Goal: Task Accomplishment & Management: Manage account settings

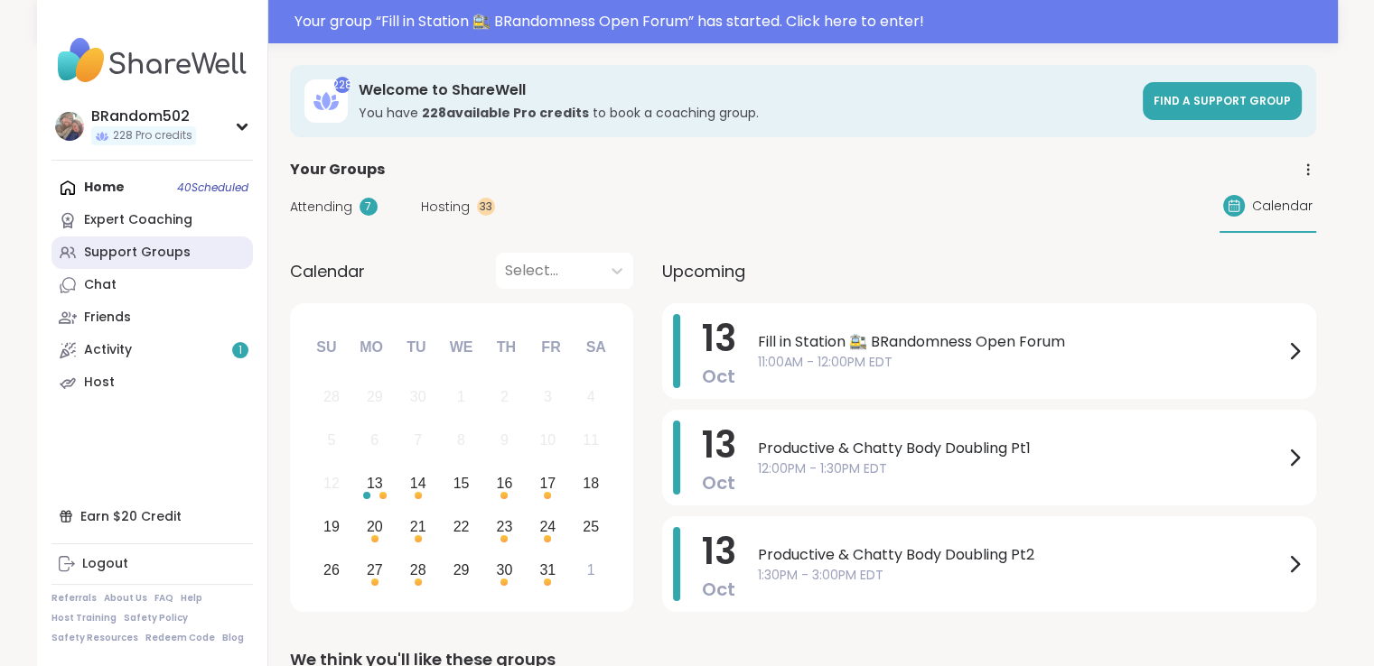
click at [163, 253] on div "Support Groups" at bounding box center [137, 253] width 107 height 18
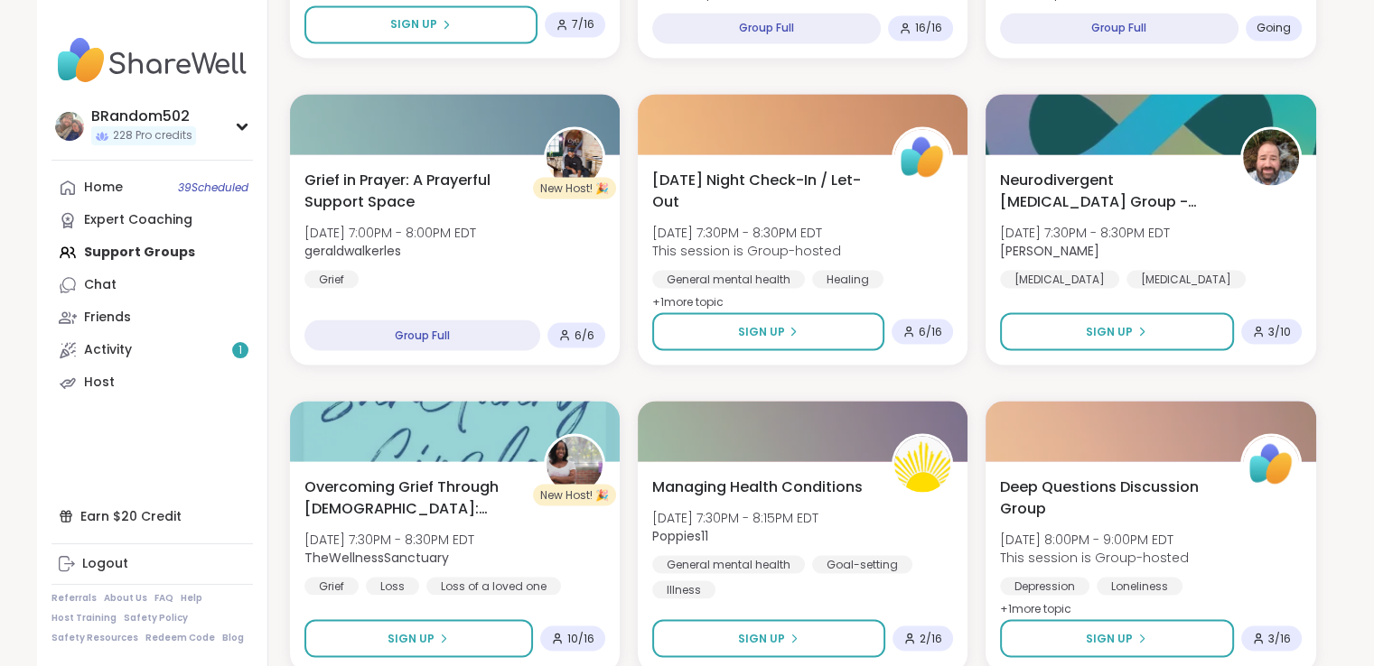
scroll to position [3381, 0]
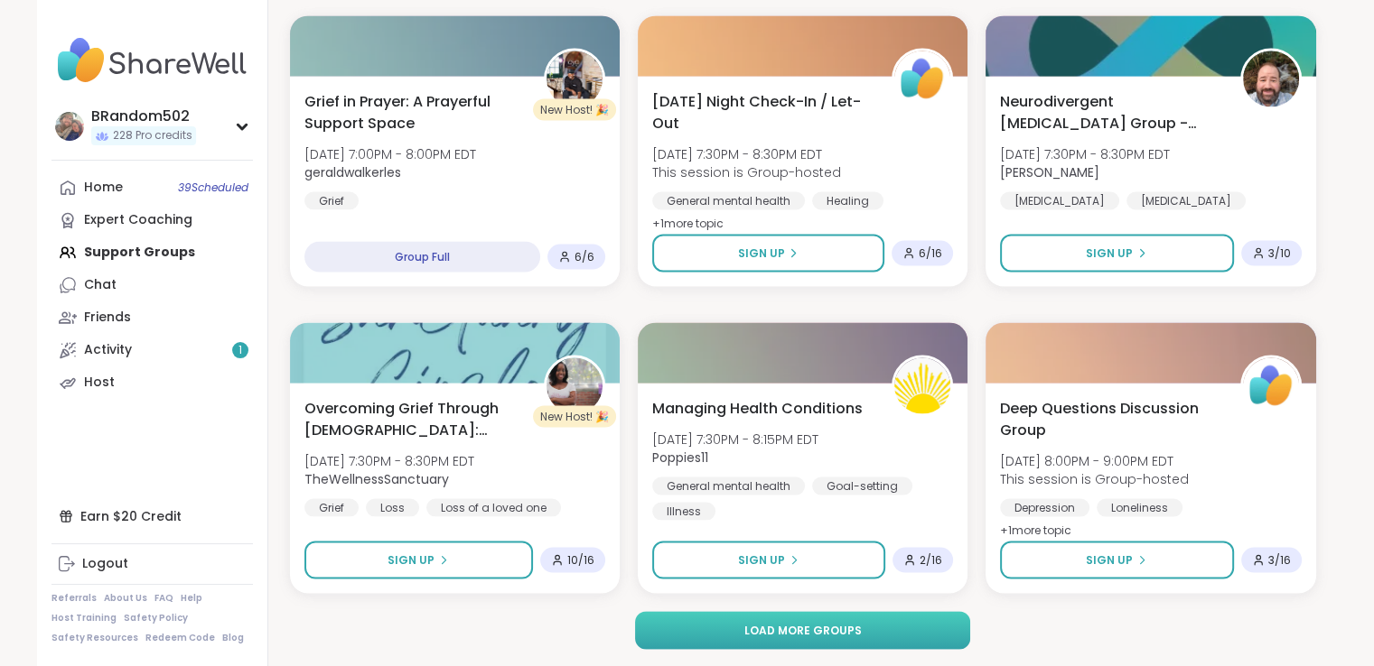
click at [915, 633] on button "Load more groups" at bounding box center [802, 630] width 335 height 38
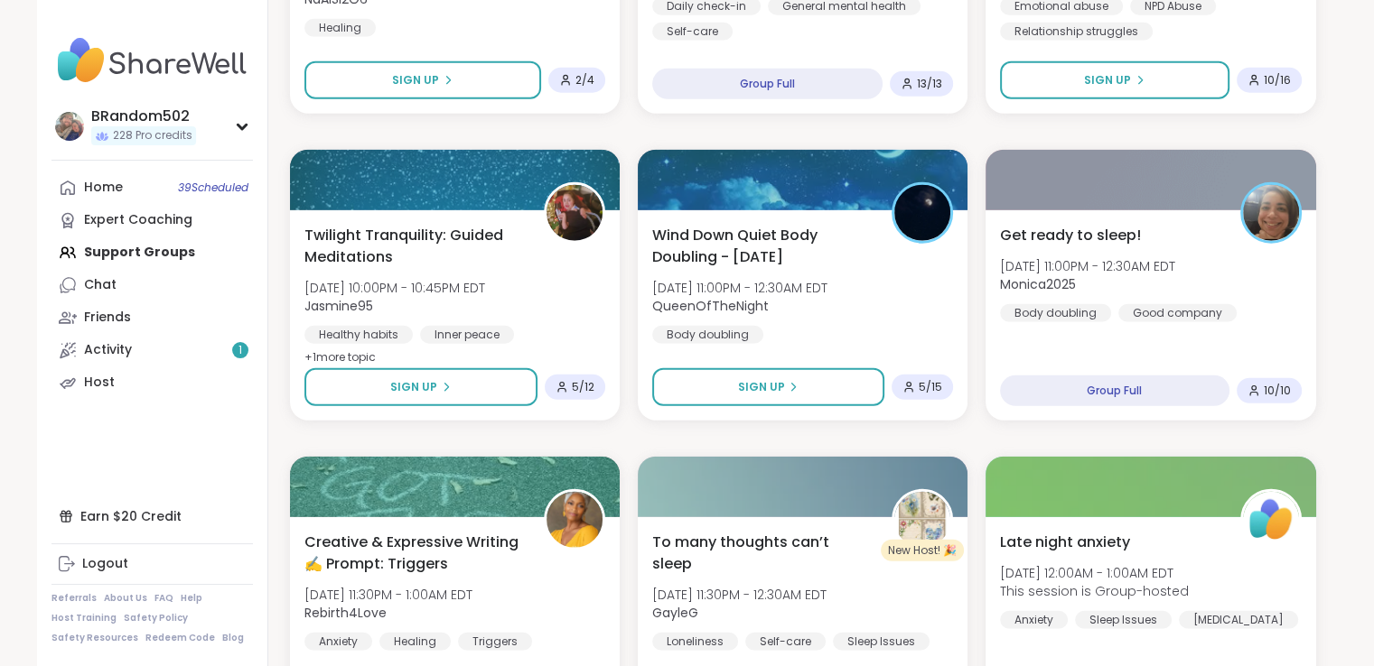
scroll to position [4773, 0]
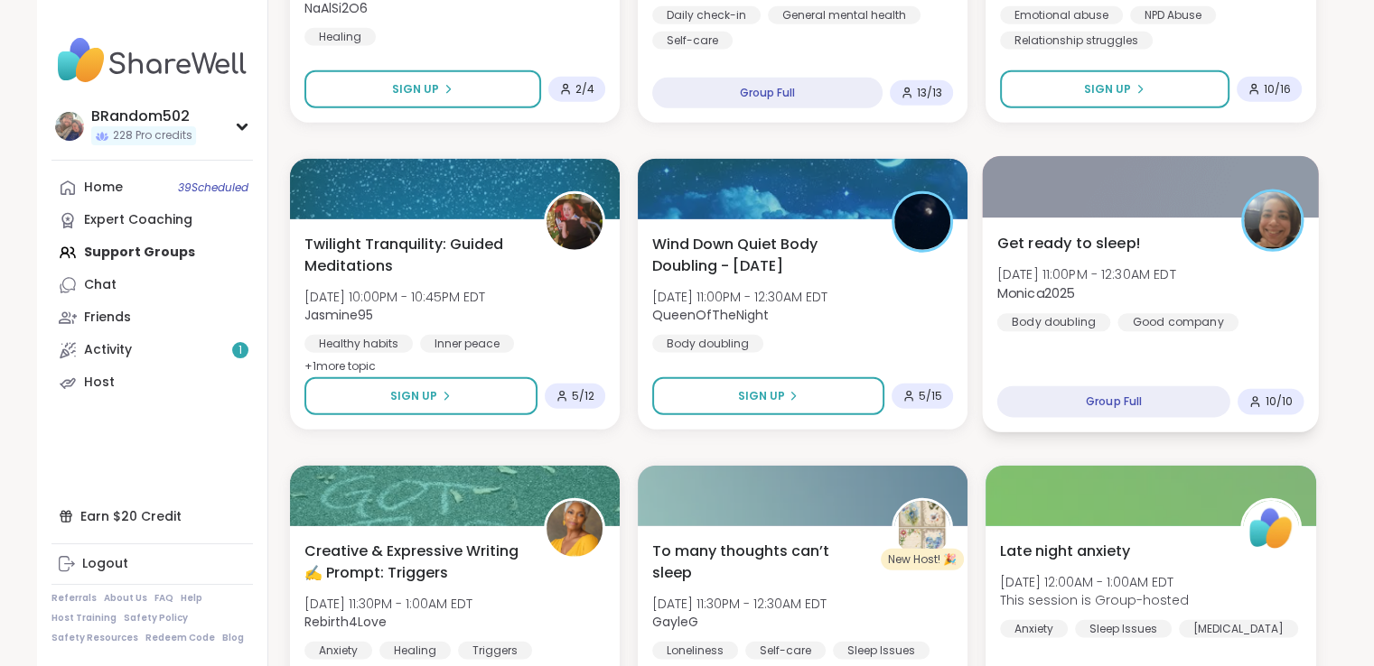
click at [1135, 239] on span "Get ready to sleep!" at bounding box center [1069, 243] width 144 height 22
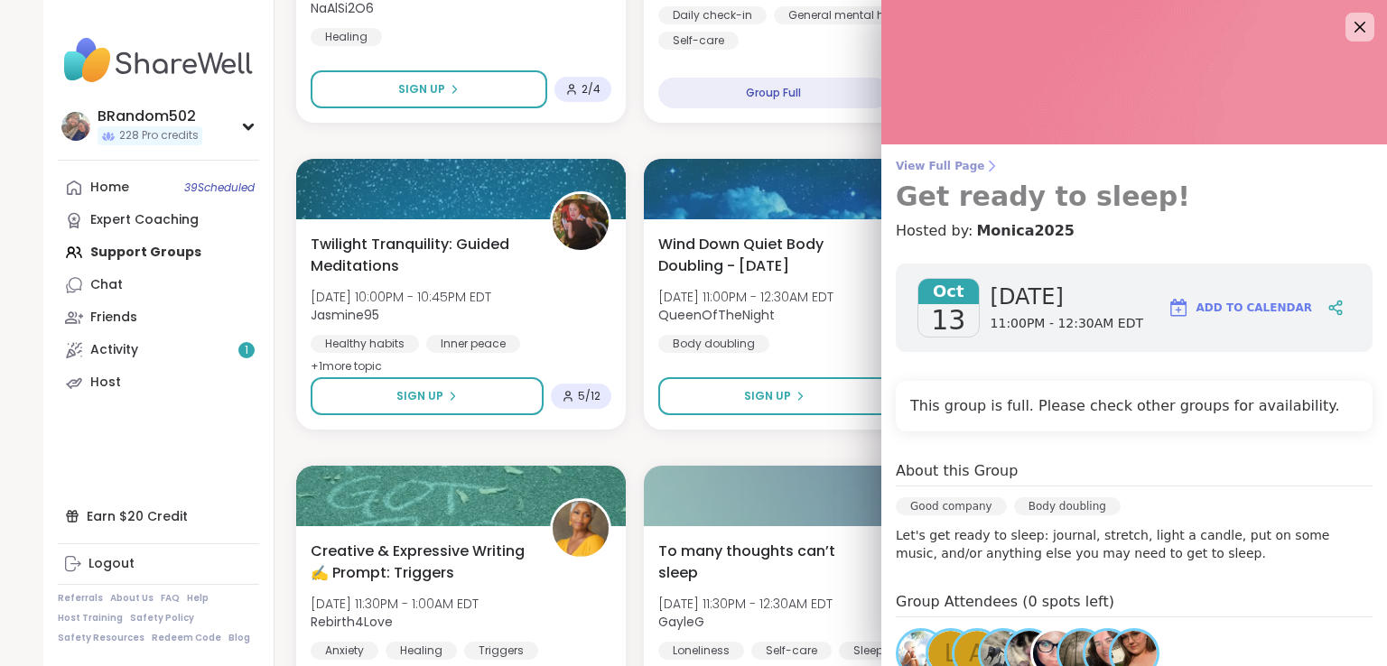
click at [937, 163] on span "View Full Page" at bounding box center [1134, 166] width 477 height 14
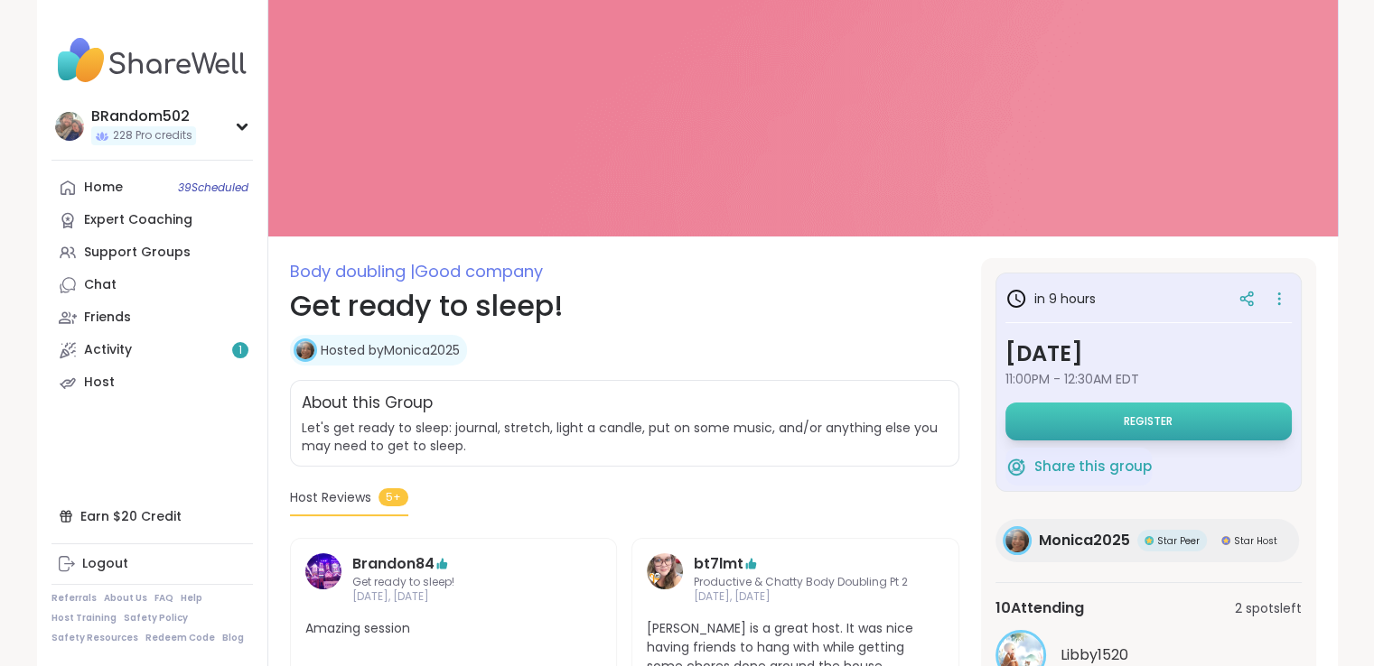
click at [1037, 415] on button "Register" at bounding box center [1148, 422] width 286 height 38
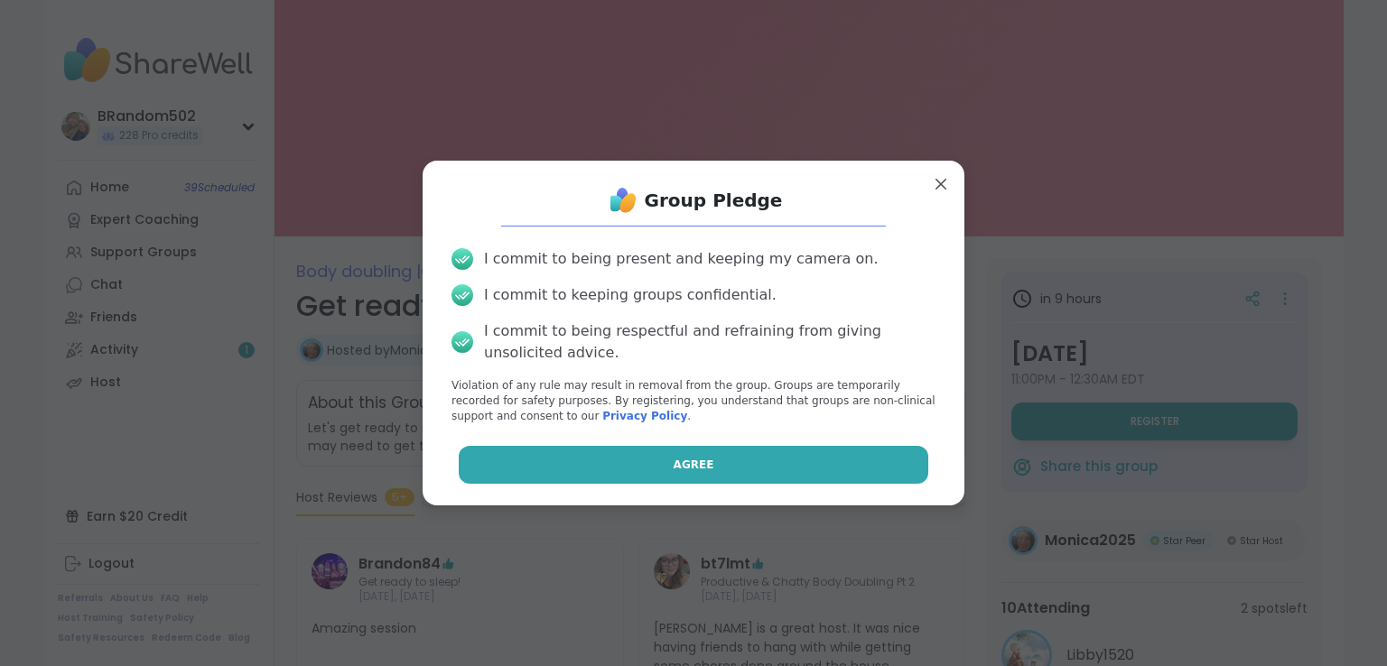
click at [805, 463] on button "Agree" at bounding box center [694, 465] width 471 height 38
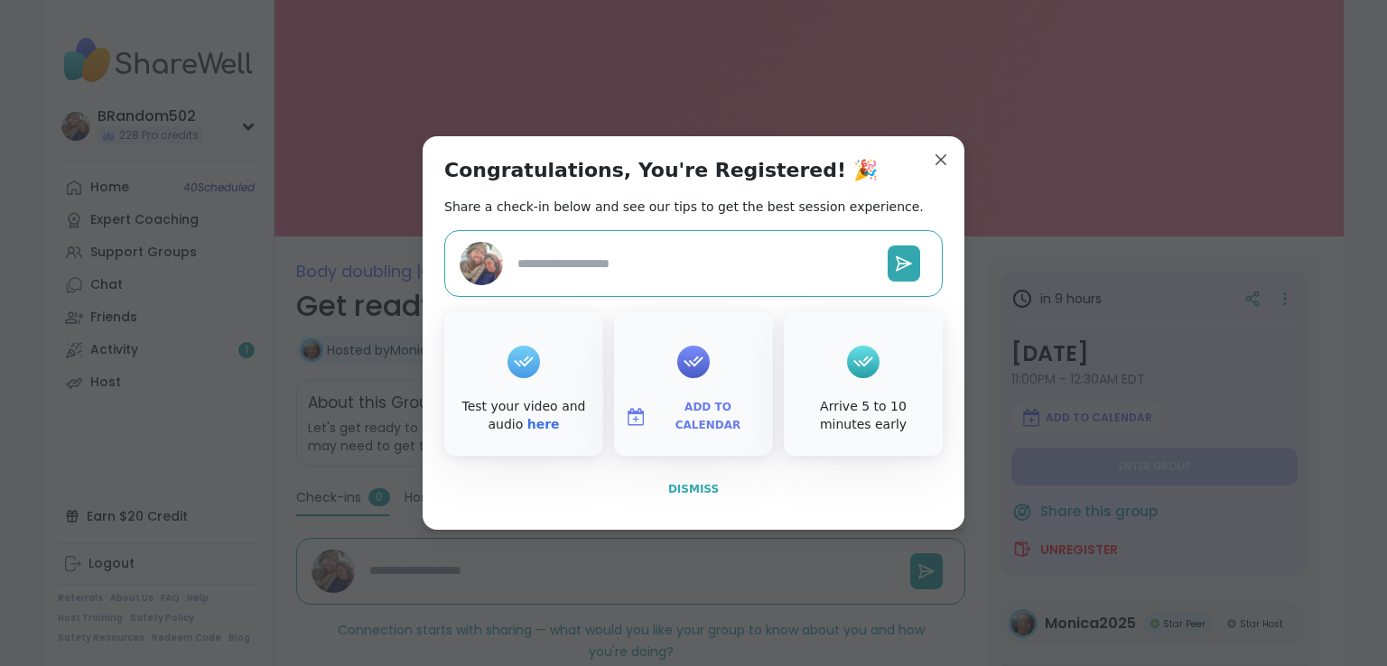
click at [676, 483] on span "Dismiss" at bounding box center [693, 489] width 51 height 13
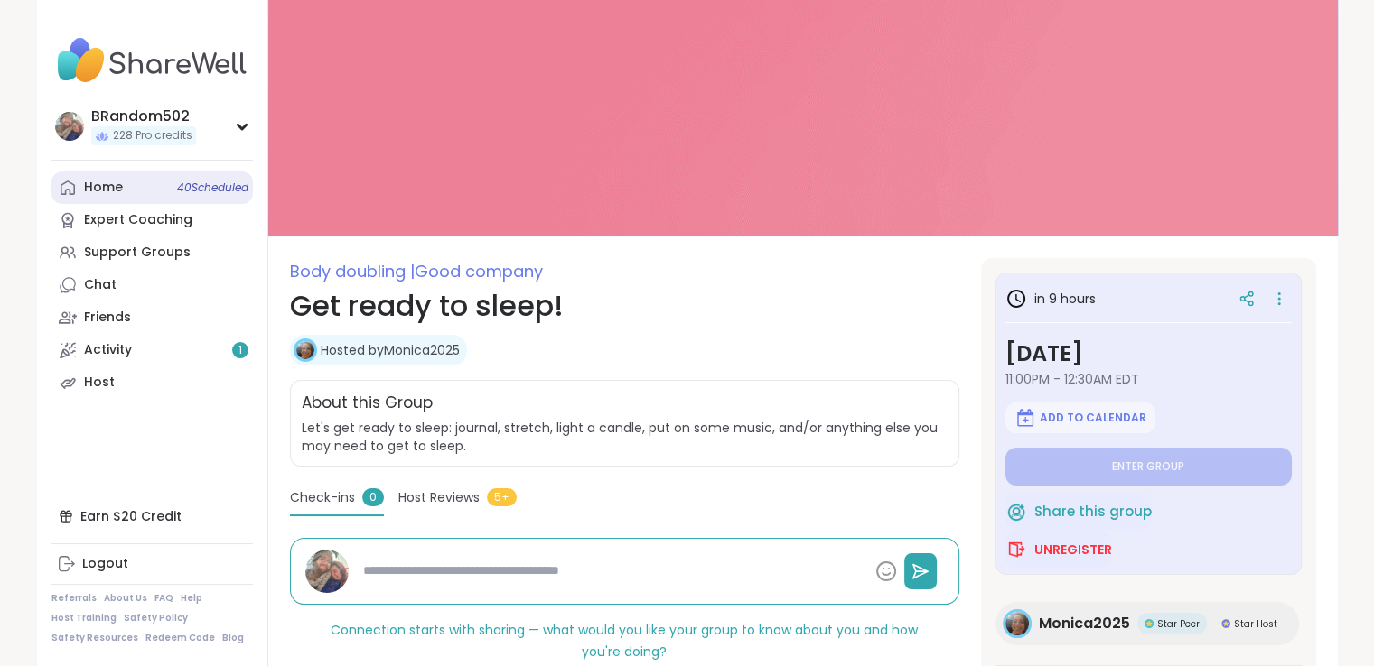
click at [141, 192] on link "Home 40 Scheduled" at bounding box center [151, 188] width 201 height 33
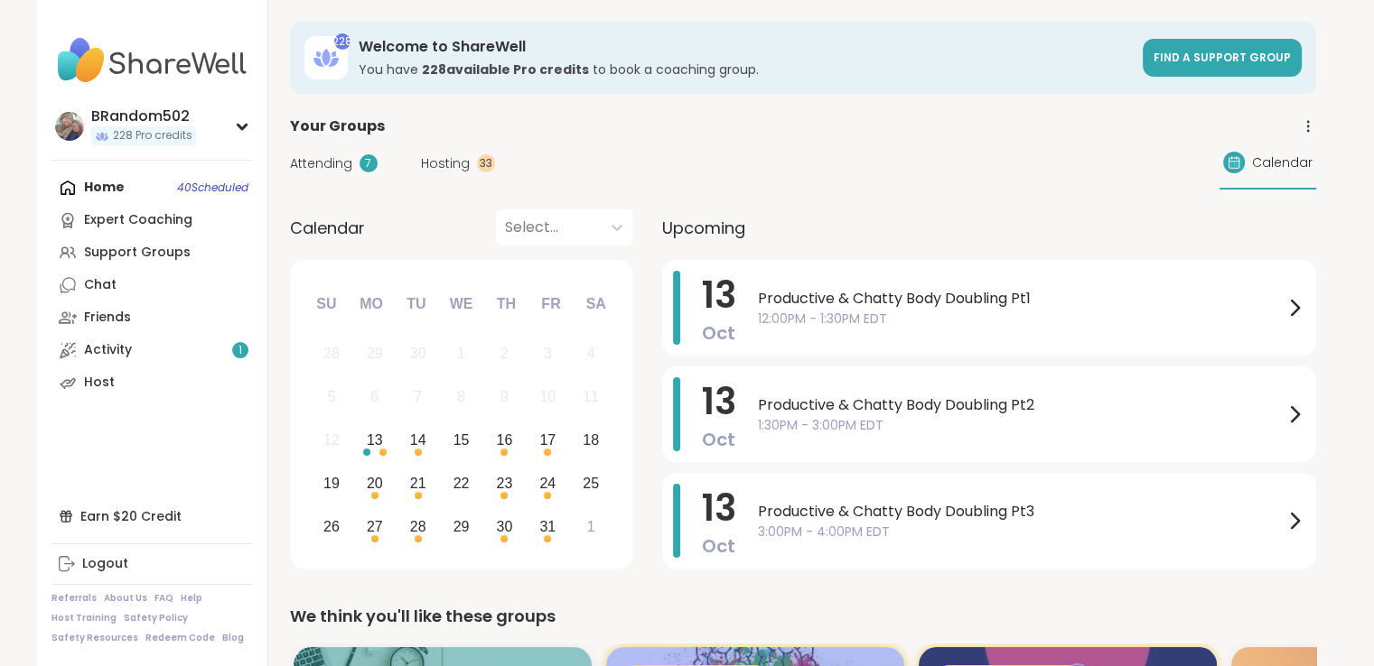
click at [421, 161] on span "Hosting" at bounding box center [445, 163] width 49 height 19
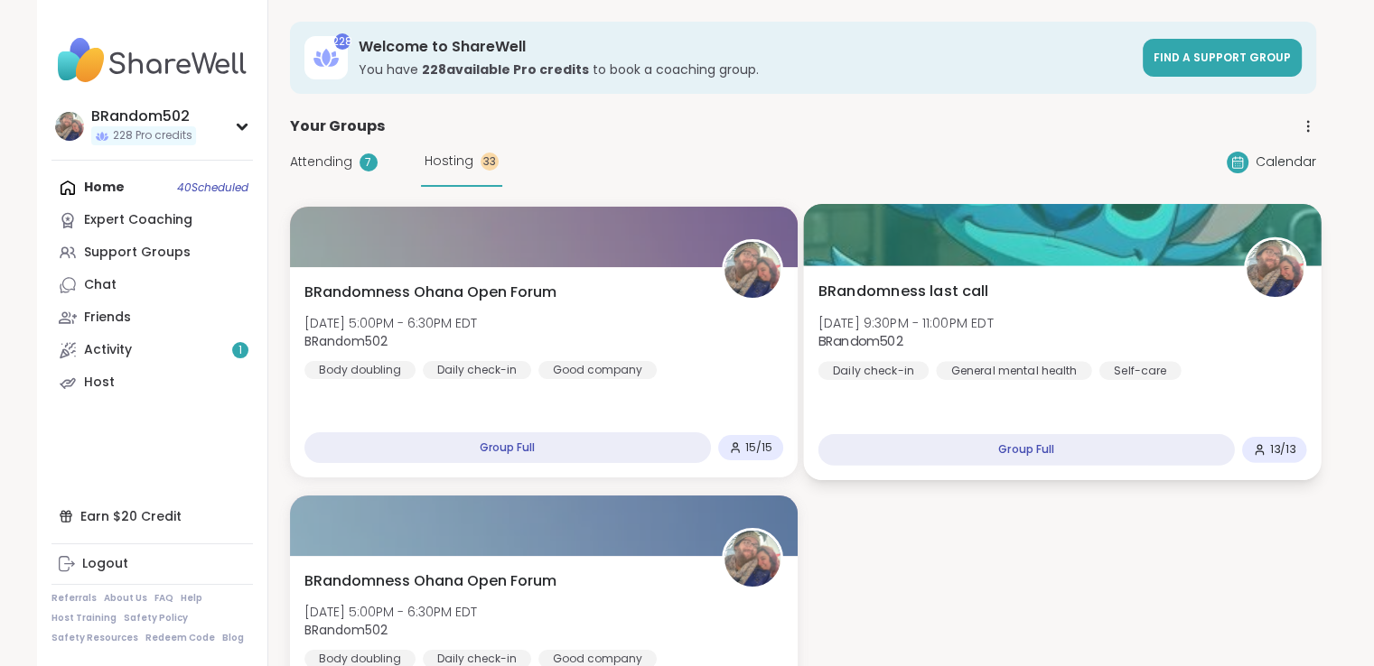
click at [920, 307] on div "BRandomness last call [DATE] 9:30PM - 11:00PM EDT BRandom502 Daily check-in Gen…" at bounding box center [1061, 330] width 489 height 99
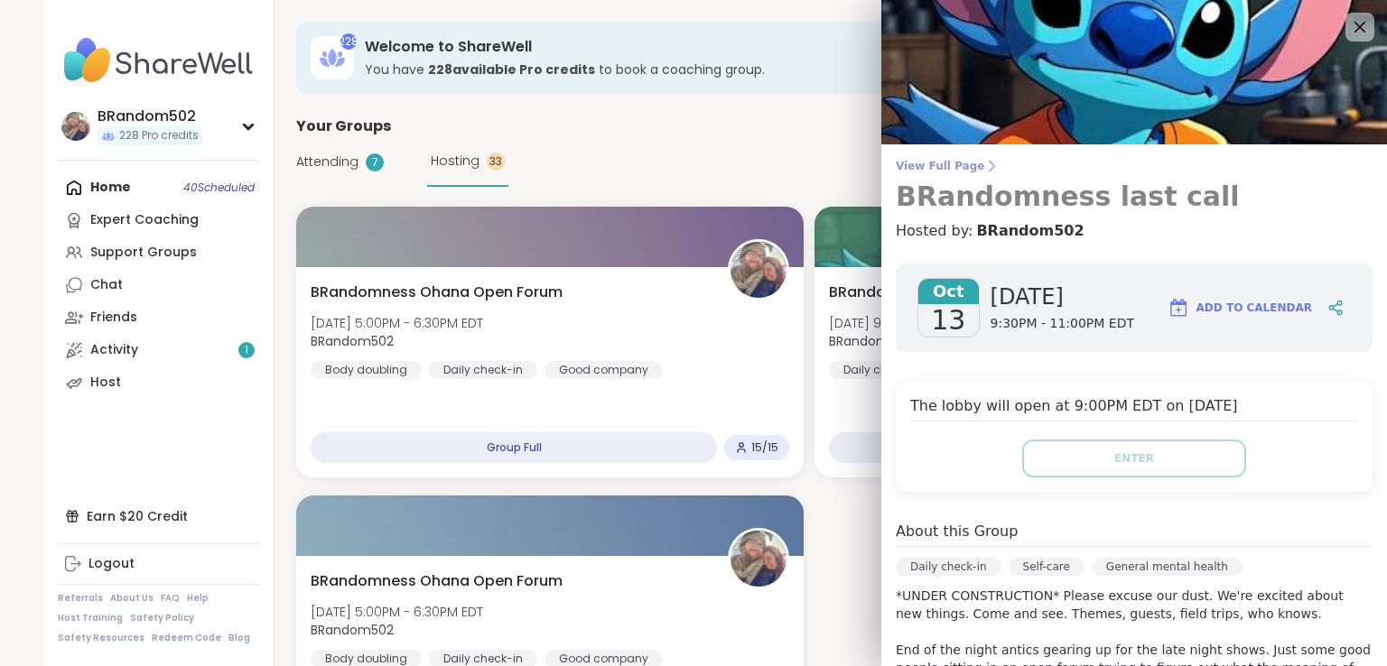
click at [918, 166] on span "View Full Page" at bounding box center [1134, 166] width 477 height 14
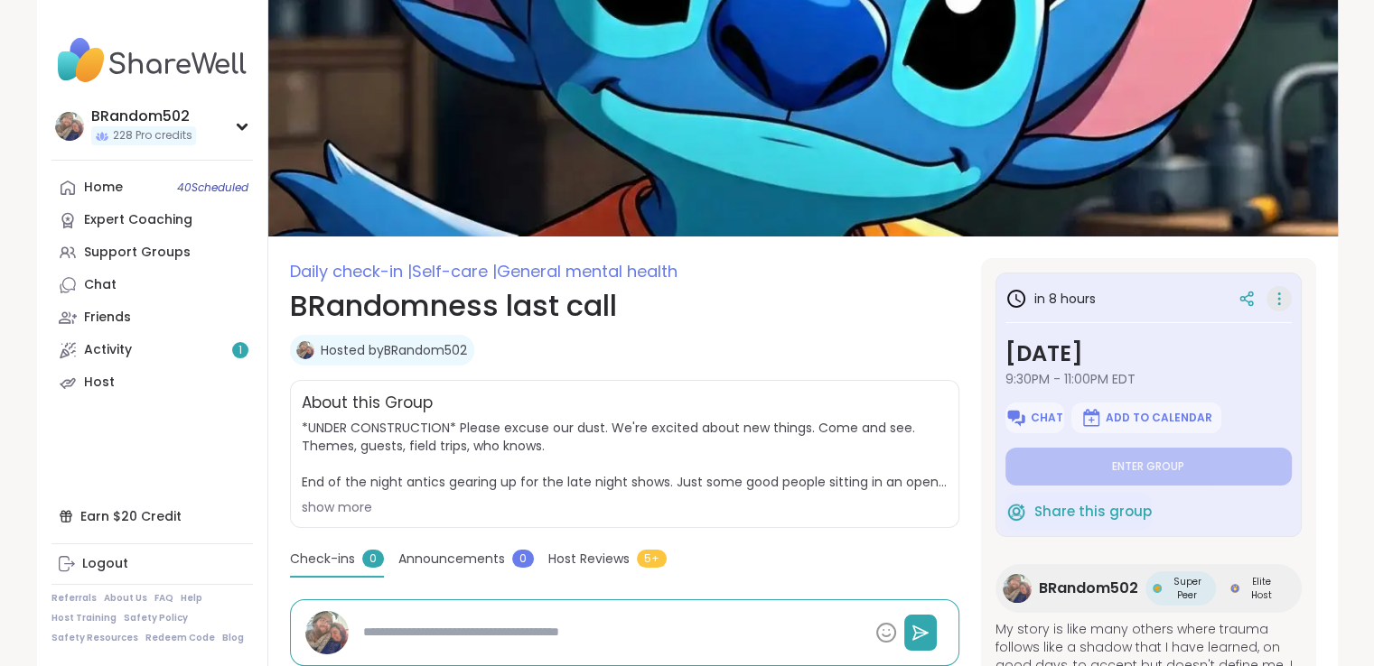
click at [1270, 295] on icon at bounding box center [1279, 298] width 18 height 25
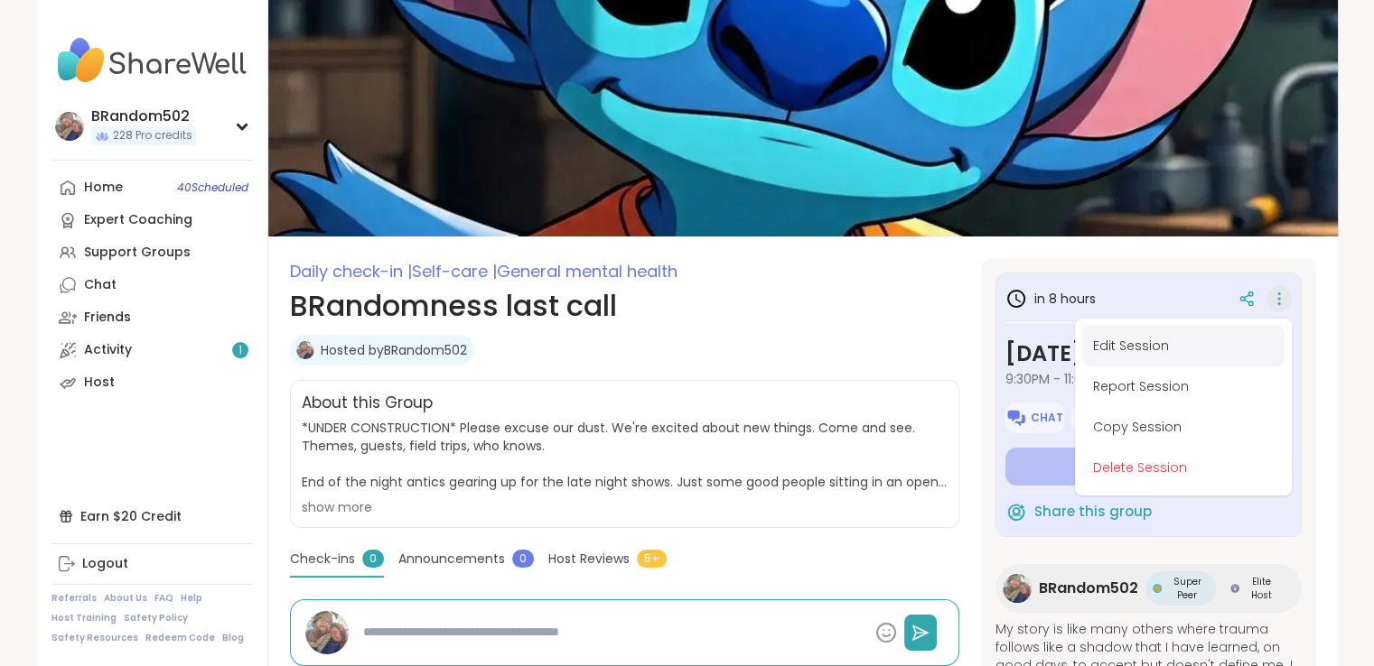
click at [1148, 355] on button "Edit Session" at bounding box center [1183, 346] width 202 height 41
type textarea "*"
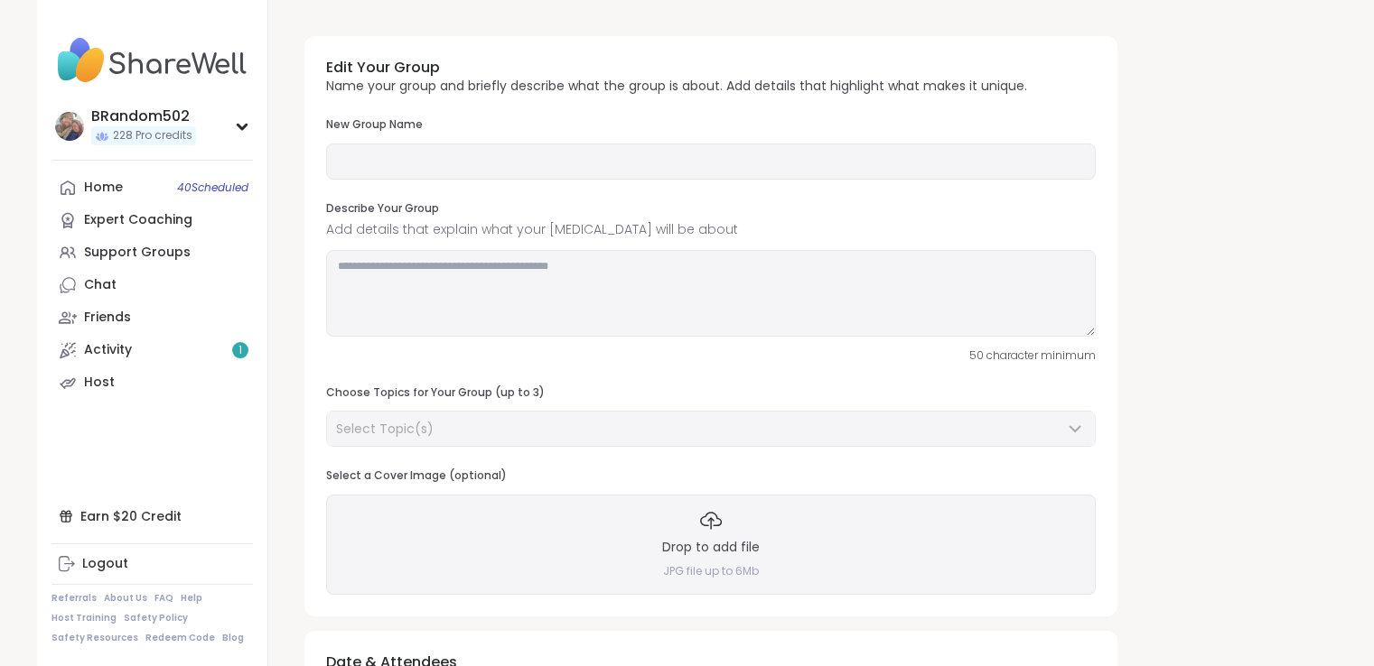
type input "**********"
type textarea "**********"
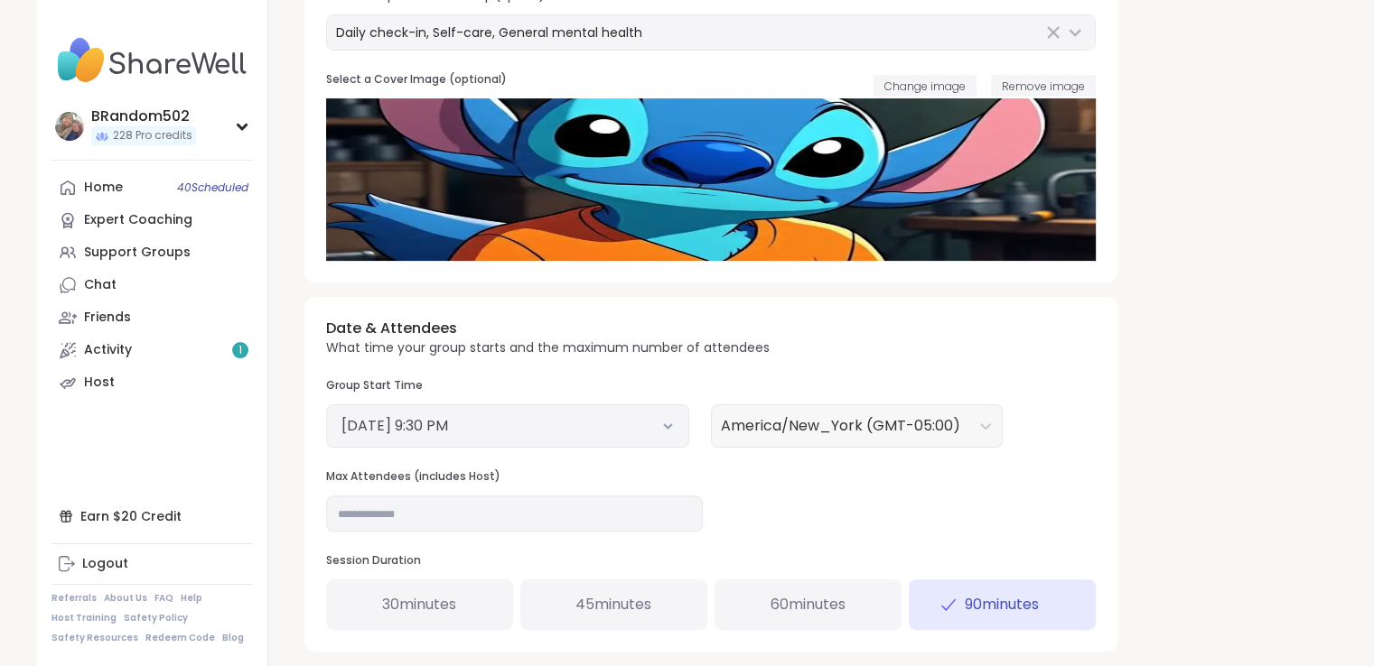
scroll to position [430, 0]
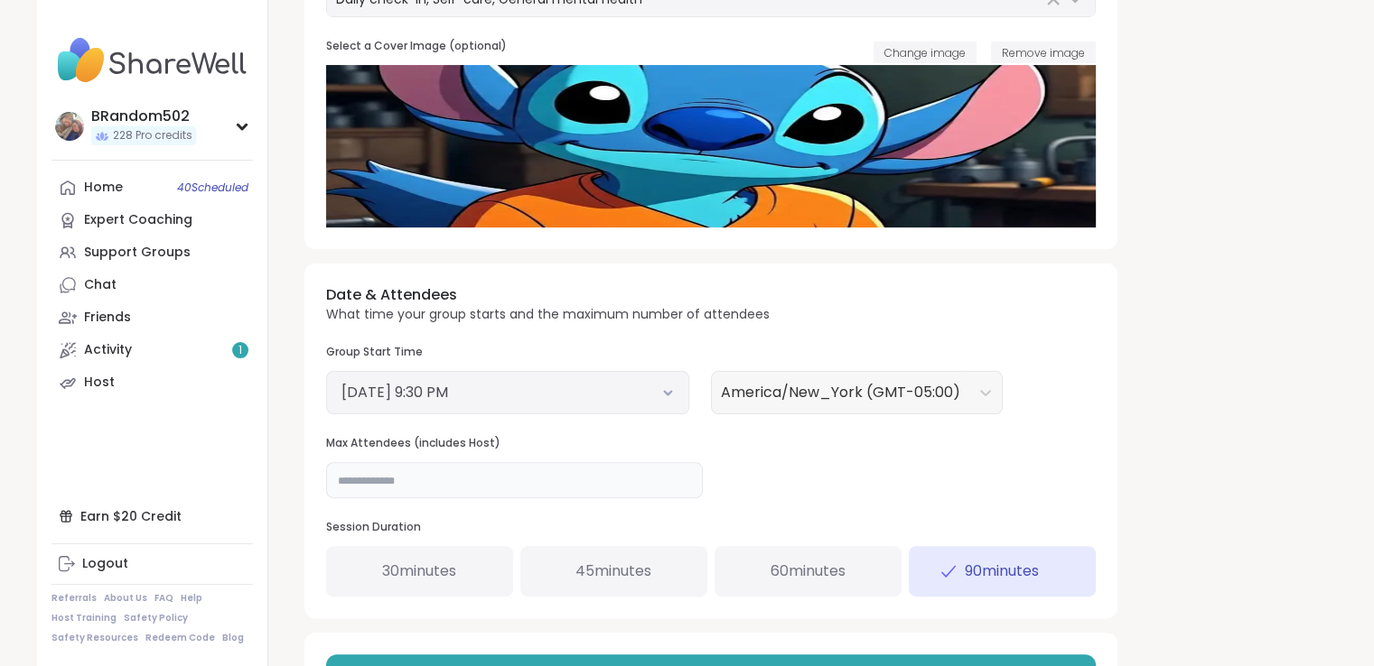
click at [387, 474] on input "**" at bounding box center [514, 480] width 377 height 36
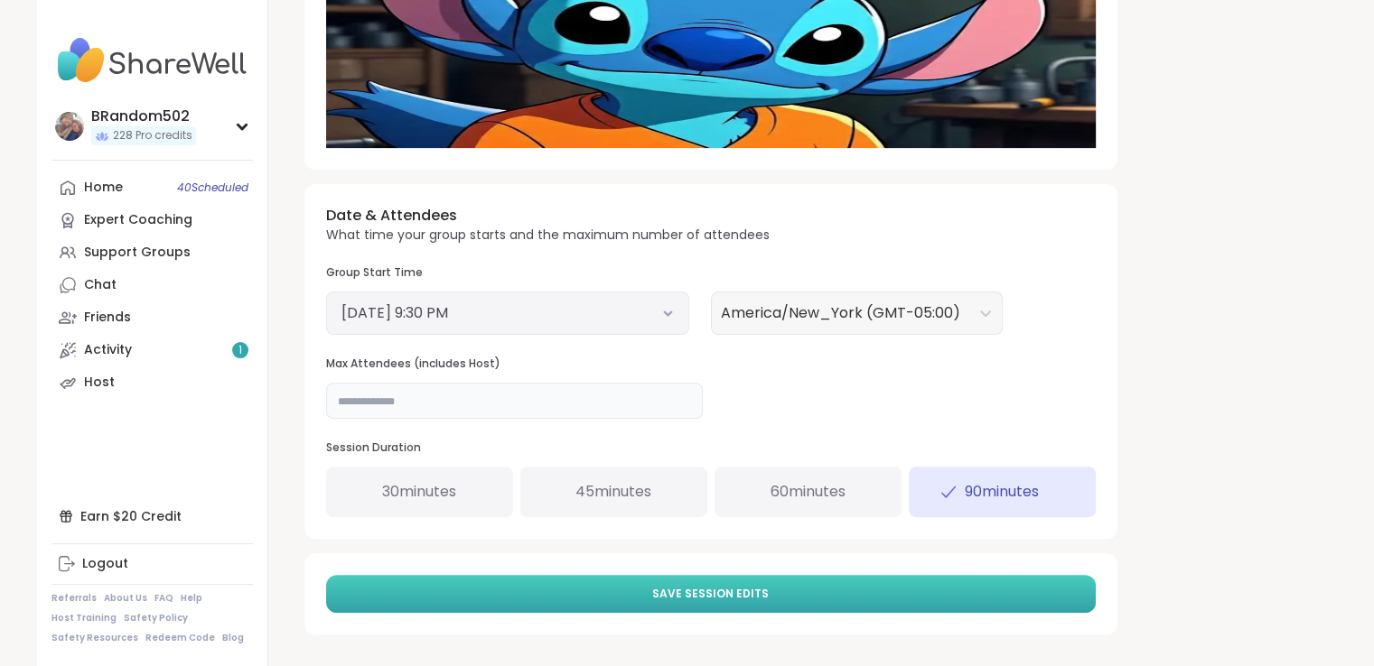
type input "**"
click at [936, 608] on button "Save Session Edits" at bounding box center [710, 594] width 769 height 38
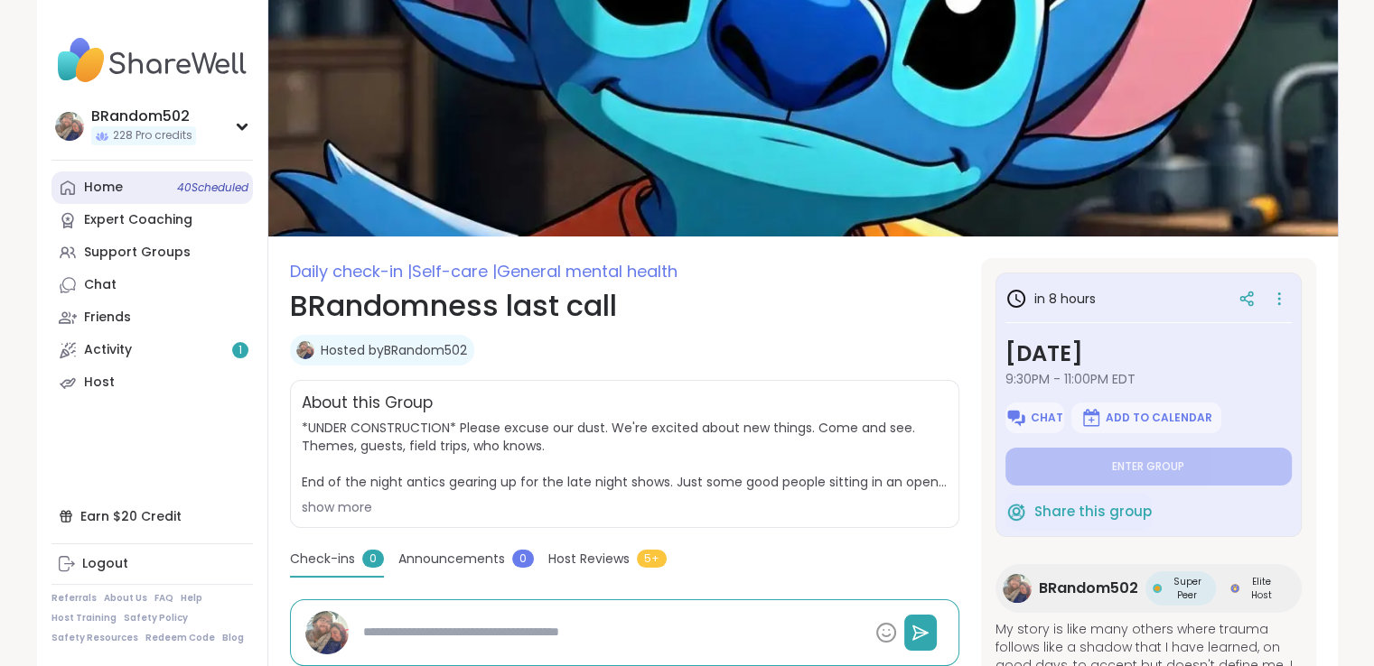
click at [119, 192] on div "Home 40 Scheduled" at bounding box center [103, 188] width 39 height 18
type textarea "*"
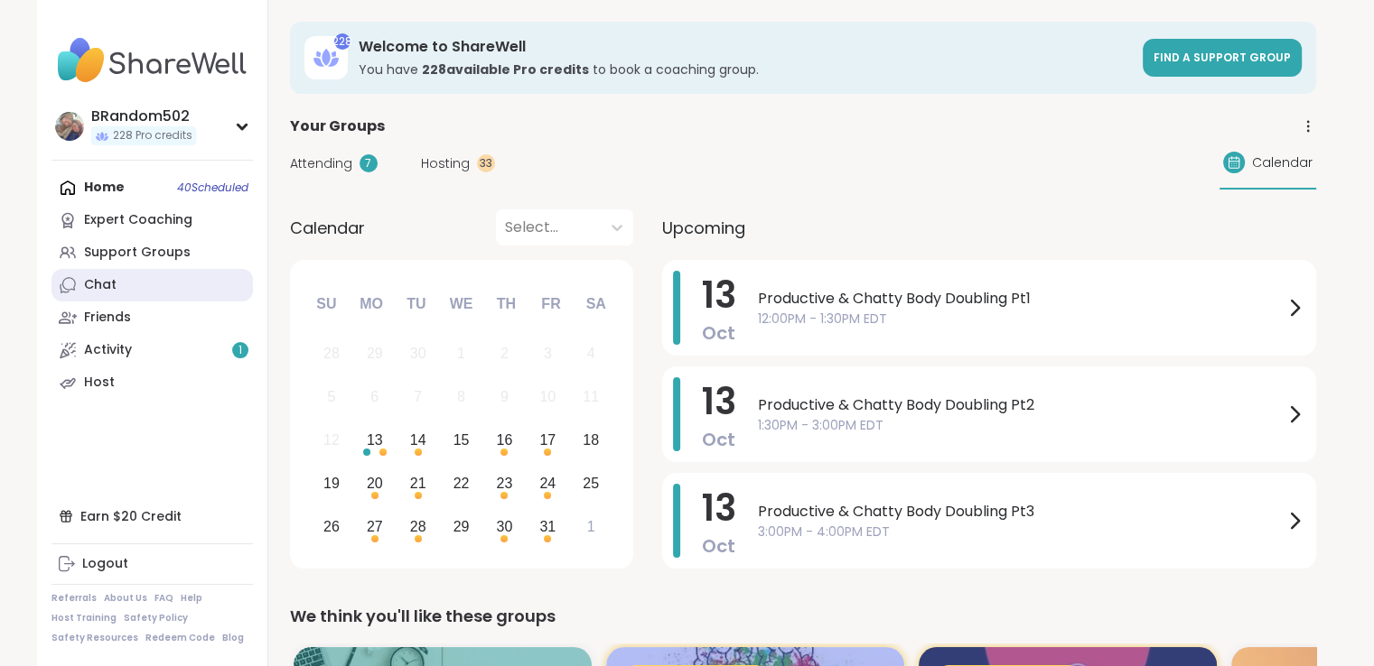
click at [195, 272] on link "Chat" at bounding box center [151, 285] width 201 height 33
